Goal: Use online tool/utility: Utilize a website feature to perform a specific function

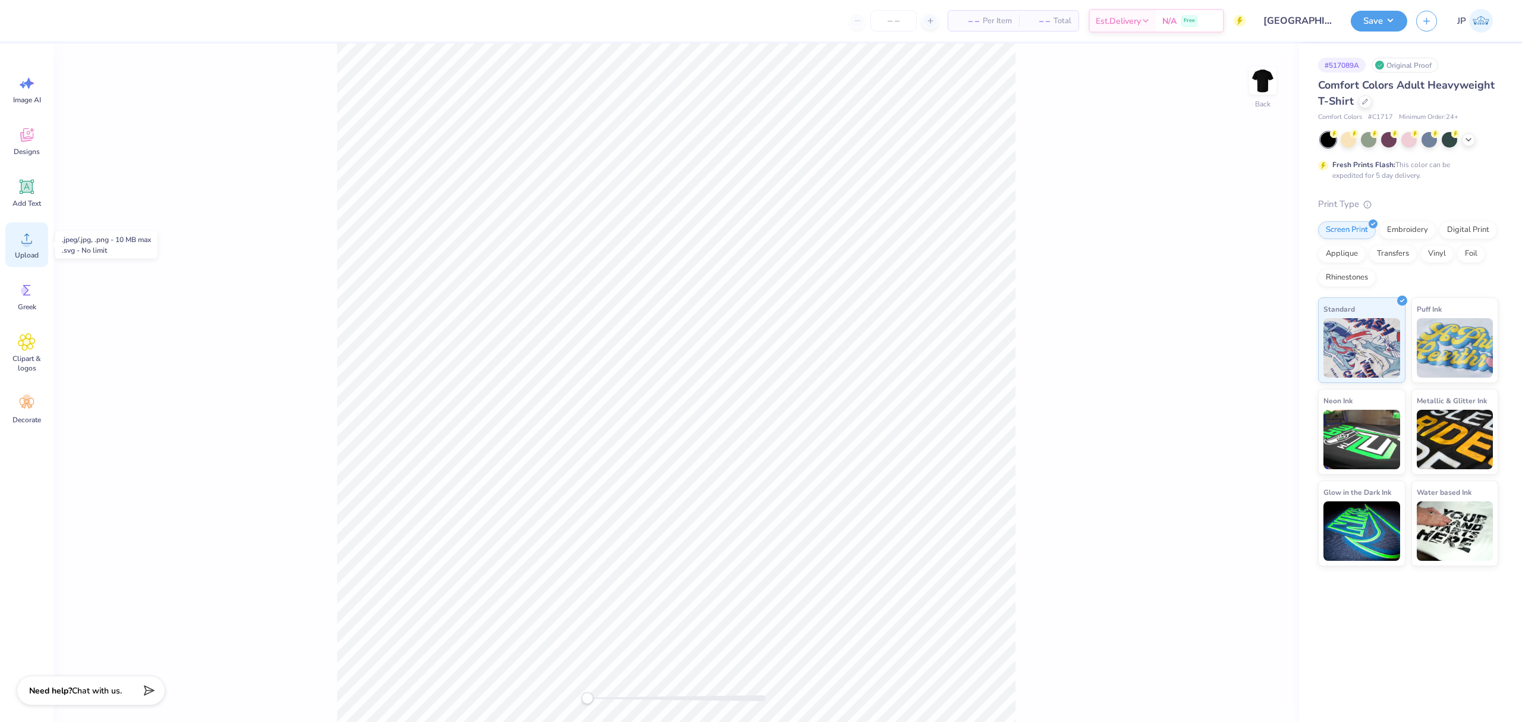
click at [37, 240] on div "Upload" at bounding box center [26, 244] width 43 height 45
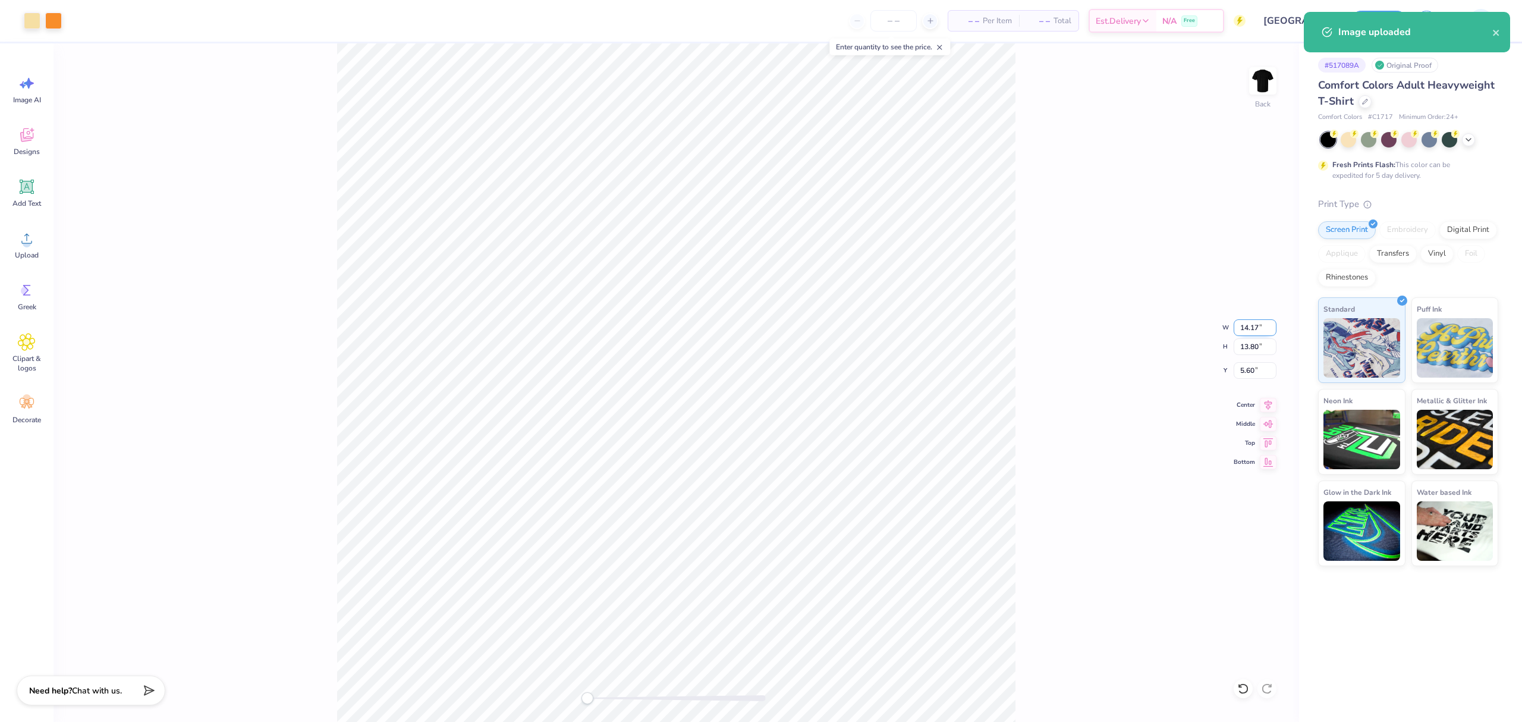
click at [1254, 328] on input "14.17" at bounding box center [1255, 327] width 43 height 17
type input "3.5"
click at [1048, 238] on div "Back W 3.50 3.50 " H 3.41 3.41 " Y 3.00 3.00 " Center Middle Top Bottom" at bounding box center [676, 382] width 1245 height 678
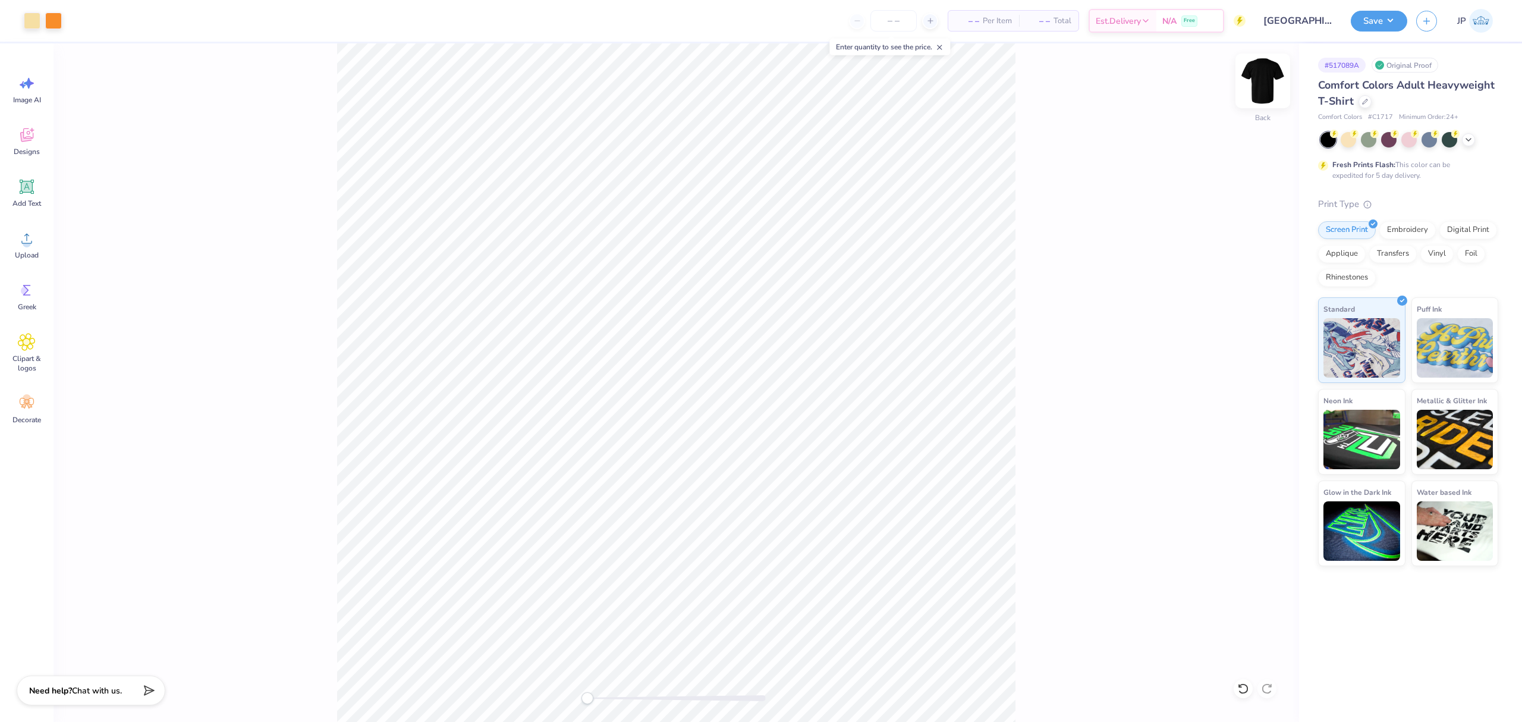
click at [1273, 79] on img at bounding box center [1263, 81] width 48 height 48
click at [37, 252] on span "Upload" at bounding box center [27, 255] width 24 height 10
click at [1265, 326] on input "14.53" at bounding box center [1255, 327] width 43 height 17
click at [1252, 325] on input "14.53" at bounding box center [1255, 327] width 43 height 17
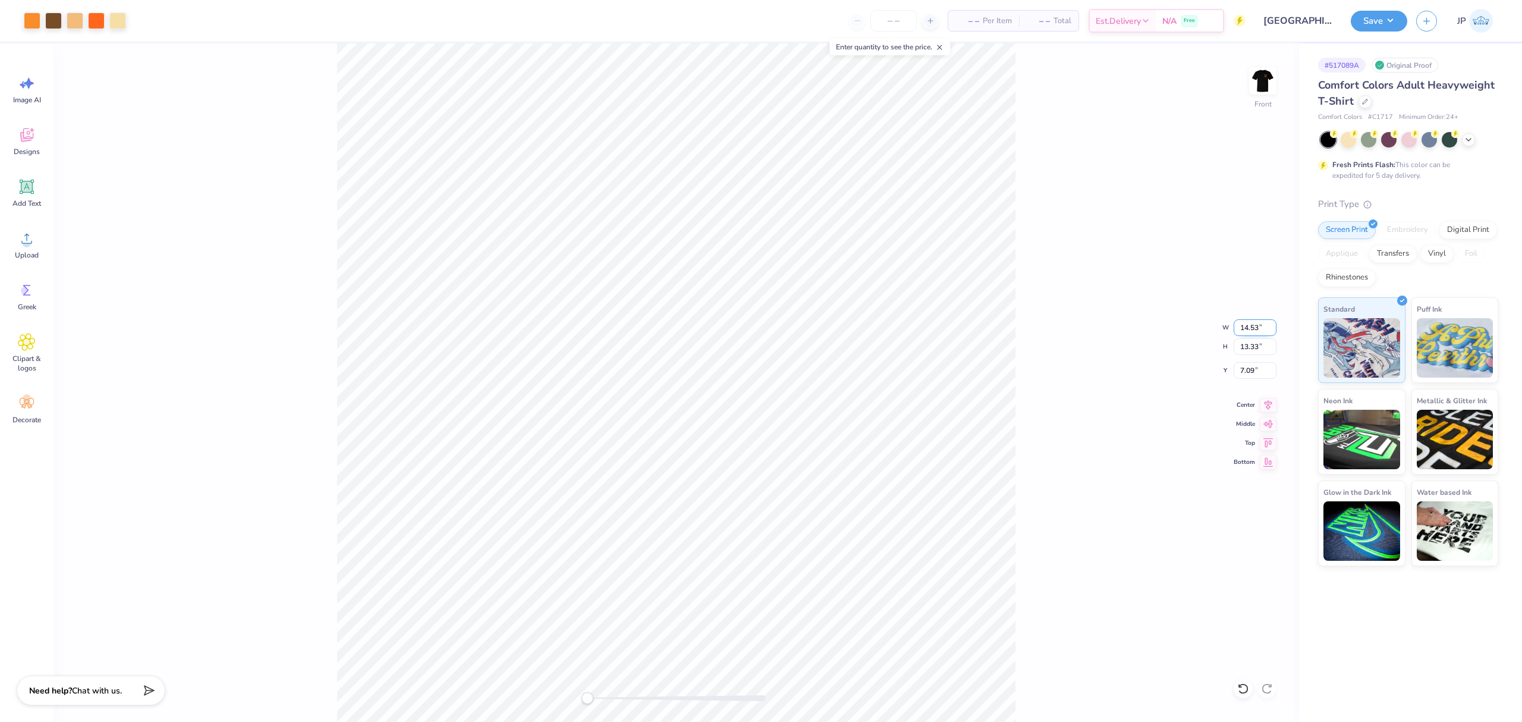
click at [1252, 325] on input "14.53" at bounding box center [1255, 327] width 43 height 17
type input "12"
click at [1235, 374] on input "9.21" at bounding box center [1255, 370] width 43 height 17
type input "3"
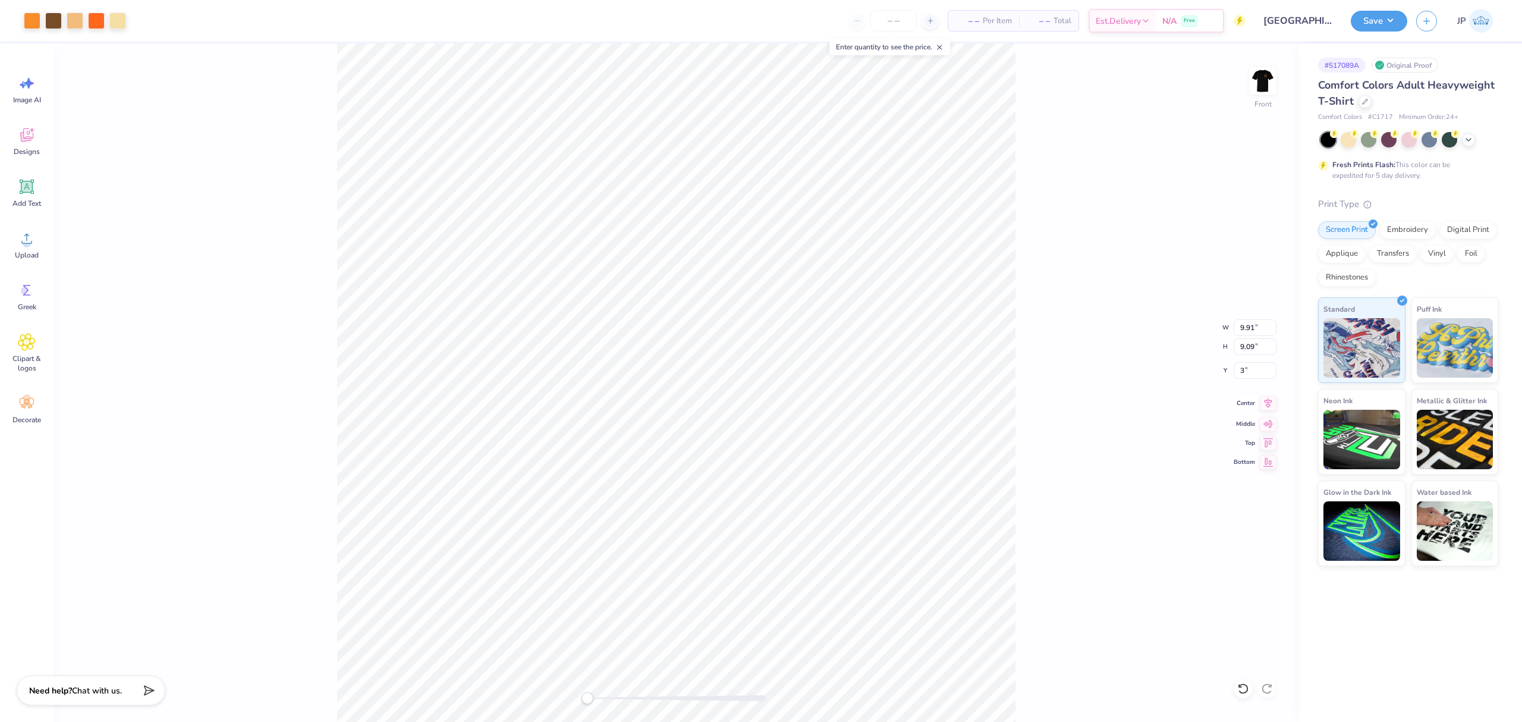
click at [1270, 402] on icon at bounding box center [1269, 403] width 8 height 10
click at [1018, 326] on div "Front W 9.91 9.91 " H 9.09 9.09 " Y 3 3 " Center Middle Top Bottom" at bounding box center [676, 382] width 1245 height 678
click at [1367, 26] on button "Save" at bounding box center [1379, 19] width 56 height 21
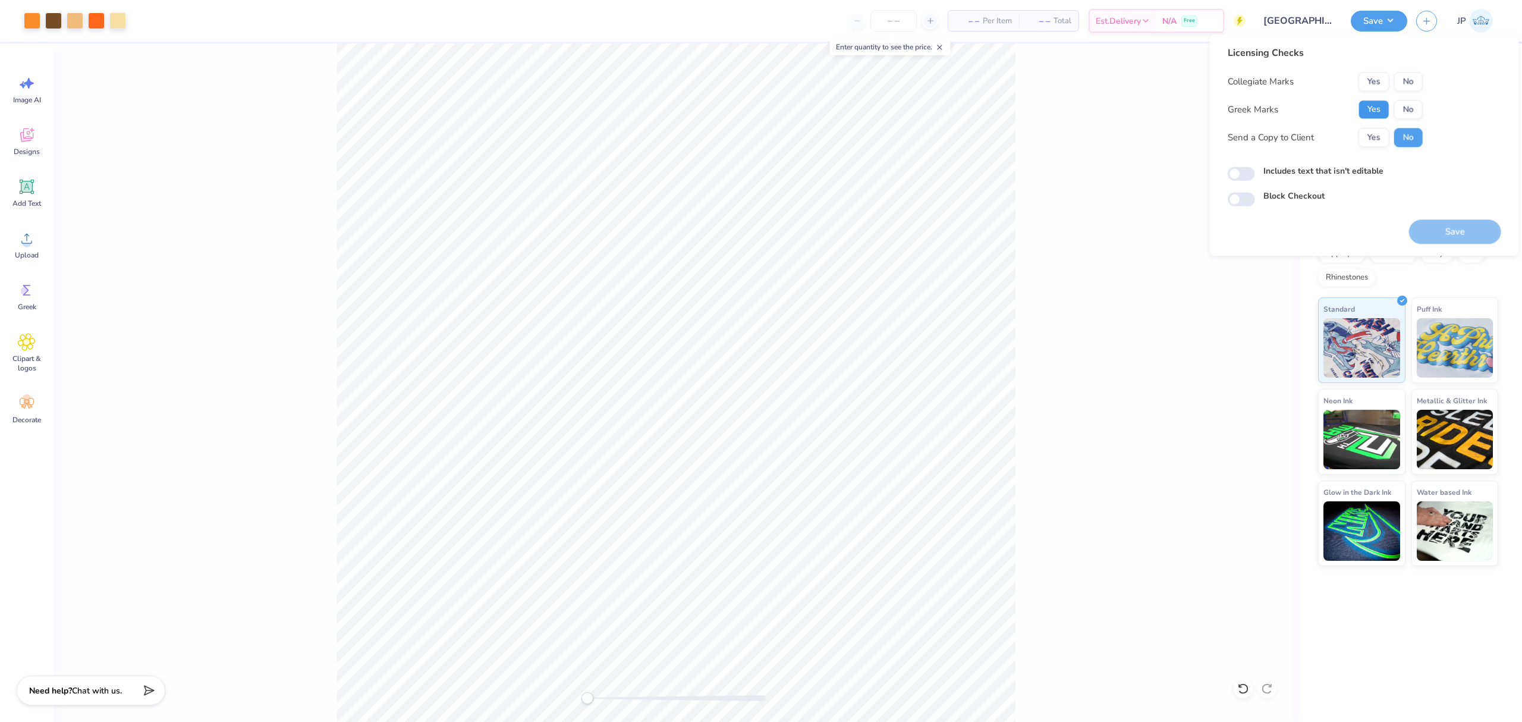
click at [1364, 109] on button "Yes" at bounding box center [1373, 109] width 31 height 19
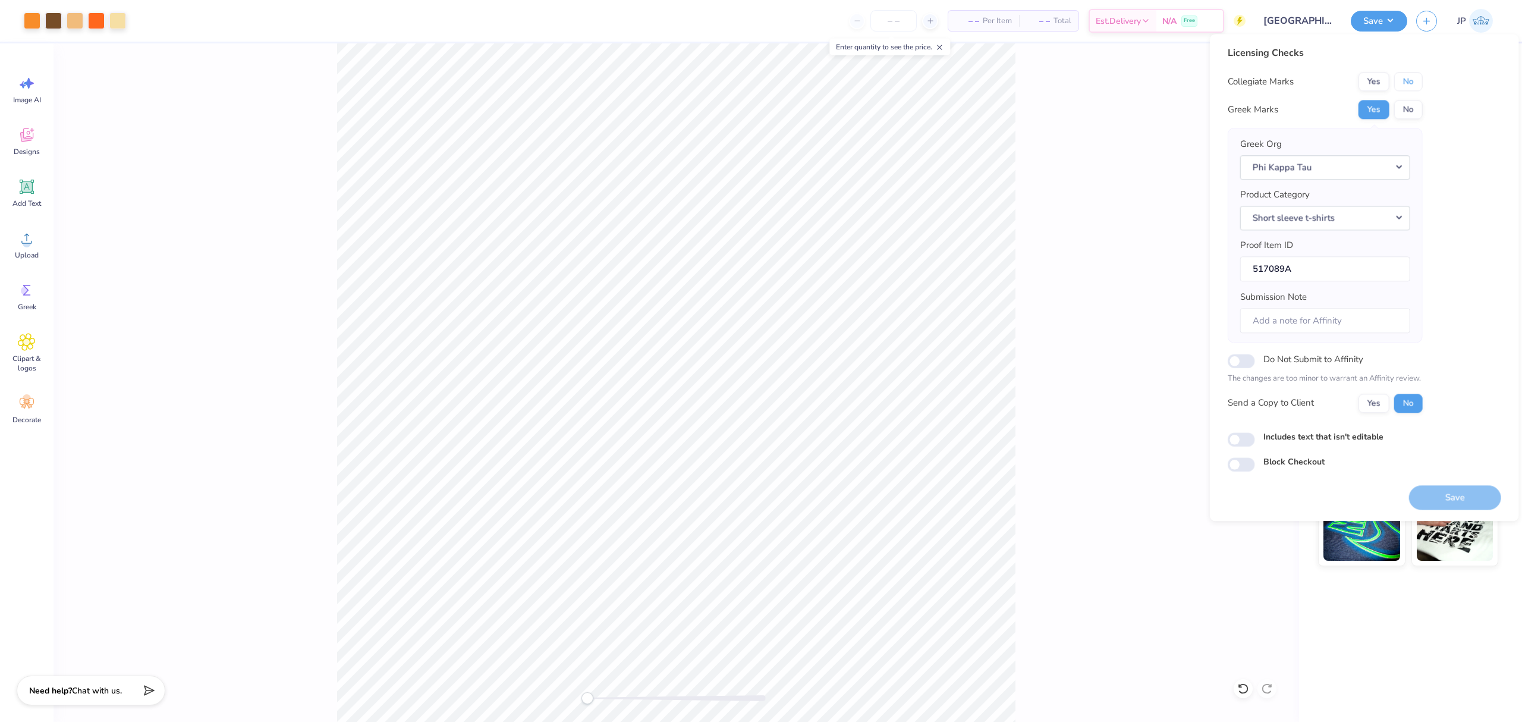
click at [1418, 72] on button "No" at bounding box center [1408, 81] width 29 height 19
click at [1472, 509] on button "Save" at bounding box center [1455, 497] width 92 height 24
